Goal: Communication & Community: Share content

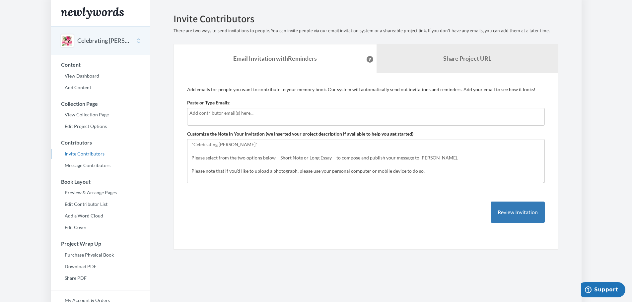
click at [417, 216] on div "Add emails for people you want to contribute to your memory book. Our system wi…" at bounding box center [366, 161] width 358 height 150
click at [527, 212] on button "Review Invitation" at bounding box center [518, 213] width 54 height 22
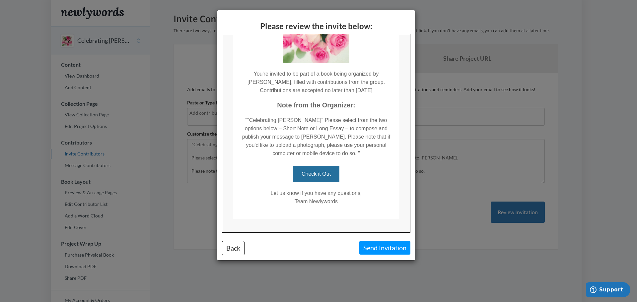
scroll to position [87, 0]
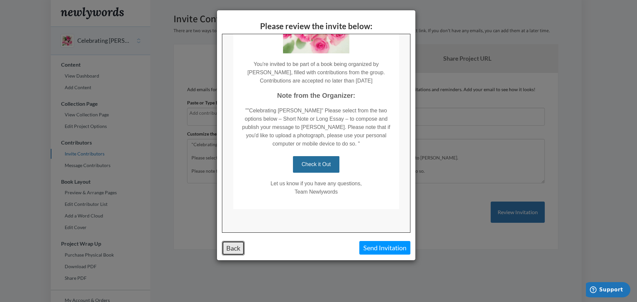
click at [230, 251] on button "Back" at bounding box center [233, 248] width 23 height 14
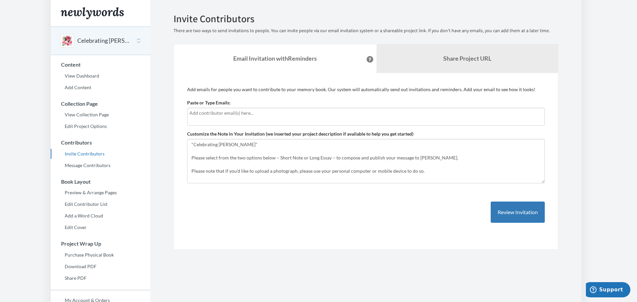
scroll to position [0, 0]
drag, startPoint x: 362, startPoint y: 171, endPoint x: 173, endPoint y: 139, distance: 191.4
click at [173, 139] on div "Emails have been sent! Invite Contributors There are two ways to send invitatio…" at bounding box center [366, 131] width 395 height 237
click at [246, 143] on textarea ""Celebrating Ingrid" Please select from the two options below – Short Note or L…" at bounding box center [366, 161] width 358 height 44
drag, startPoint x: 242, startPoint y: 145, endPoint x: 157, endPoint y: 143, distance: 85.0
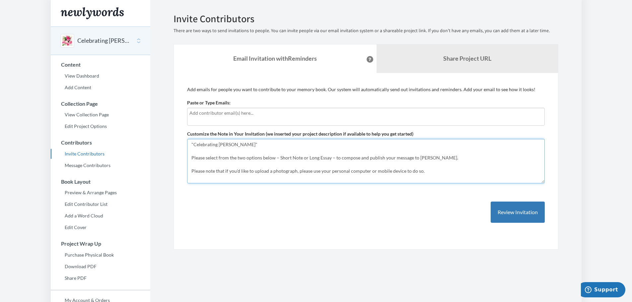
click at [157, 143] on section "Emails have been sent! Invite Contributors There are two ways to send invitatio…" at bounding box center [365, 181] width 431 height 363
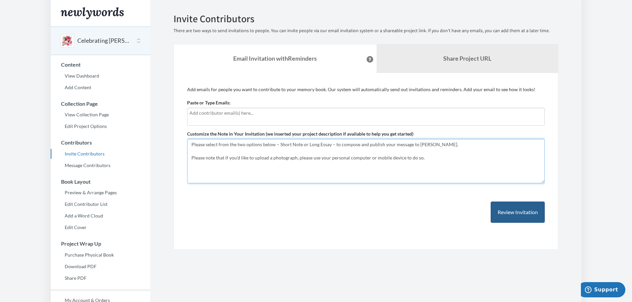
type textarea "Please select from the two options below – Short Note or Long Essay – to compos…"
click at [526, 209] on button "Review Invitation" at bounding box center [518, 213] width 54 height 22
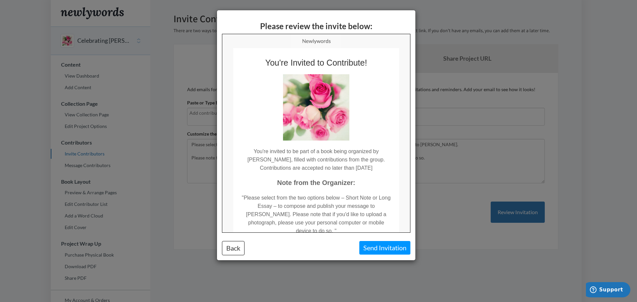
click at [372, 269] on div "Please review the invite below: Back Send Invitation" at bounding box center [318, 151] width 637 height 302
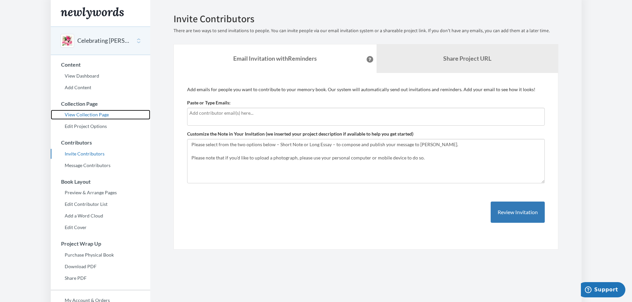
click at [84, 114] on link "View Collection Page" at bounding box center [101, 115] width 100 height 10
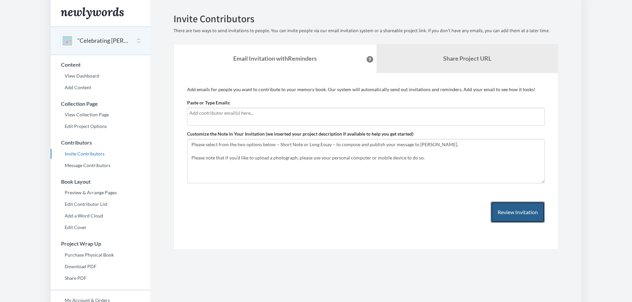
click at [523, 205] on button "Review Invitation" at bounding box center [518, 213] width 54 height 22
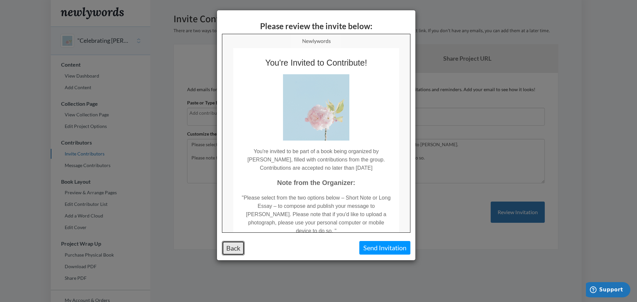
click at [232, 242] on button "Back" at bounding box center [233, 248] width 23 height 14
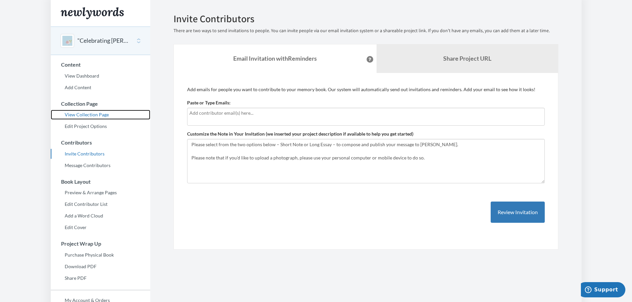
click at [74, 115] on link "View Collection Page" at bounding box center [101, 115] width 100 height 10
click at [28, 47] on body "Main menu "Celebrating [PERSON_NAME]" Select a project "Celebrating [PERSON_NAM…" at bounding box center [316, 151] width 632 height 302
click at [24, 30] on body "Main menu "Celebrating [PERSON_NAME]" Select a project "Celebrating [PERSON_NAM…" at bounding box center [316, 151] width 632 height 302
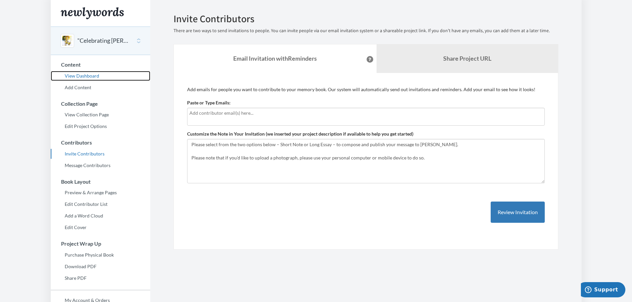
click at [89, 73] on link "View Dashboard" at bounding box center [101, 76] width 100 height 10
